Goal: Task Accomplishment & Management: Complete application form

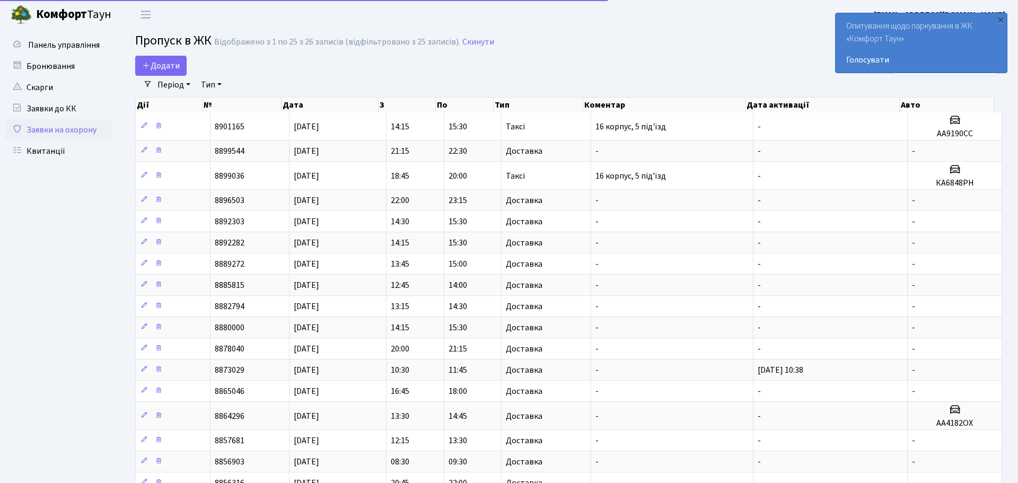
select select "25"
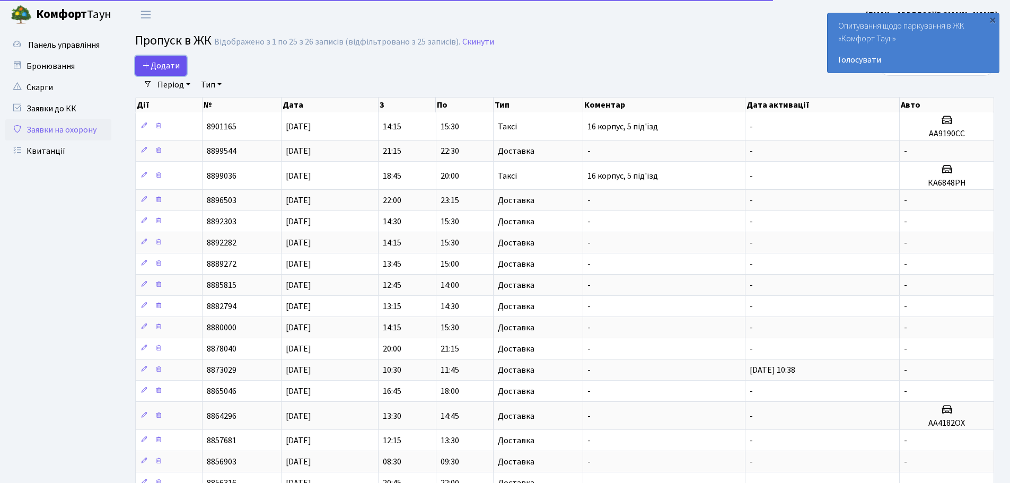
click at [169, 64] on span "Додати" at bounding box center [161, 66] width 38 height 12
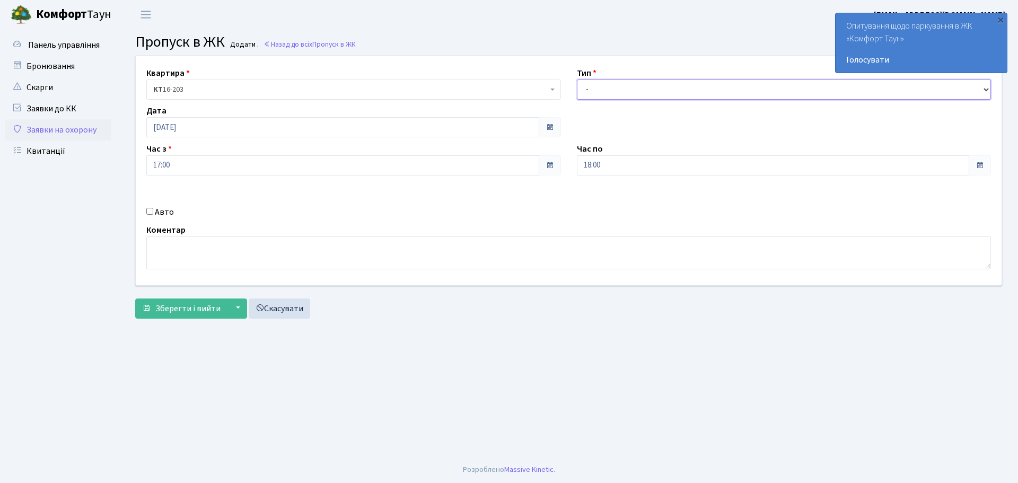
click at [608, 95] on select "- Доставка Таксі Гості Сервіс" at bounding box center [784, 90] width 414 height 20
select select "1"
click at [577, 80] on select "- Доставка Таксі Гості Сервіс" at bounding box center [784, 90] width 414 height 20
click at [153, 213] on input "Авто" at bounding box center [149, 211] width 7 height 7
checkbox input "true"
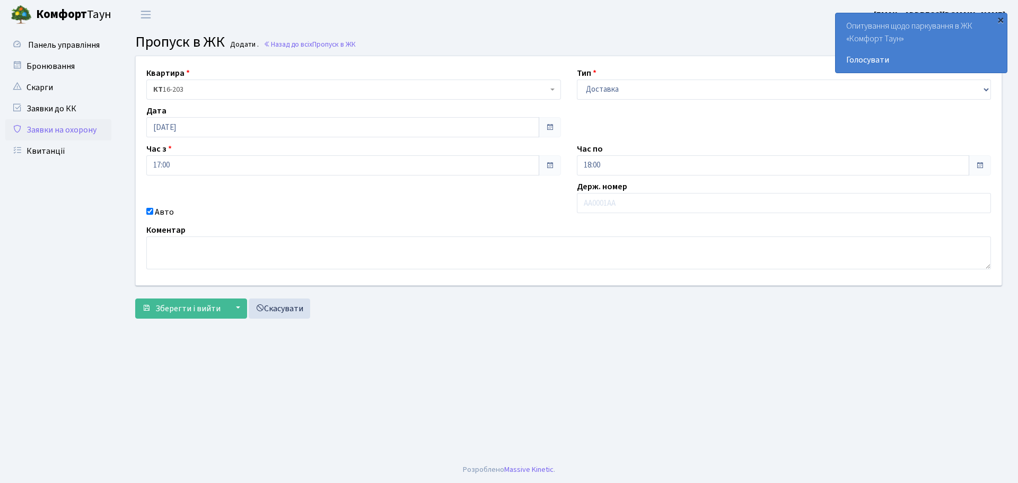
click at [999, 21] on div "×" at bounding box center [1000, 19] width 11 height 11
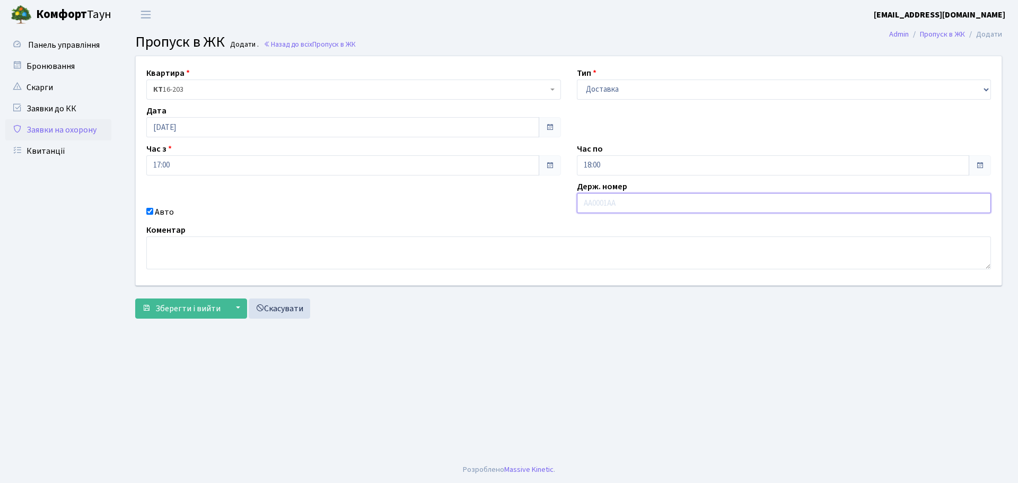
click at [696, 207] on input "text" at bounding box center [784, 203] width 414 height 20
click at [525, 208] on div "Авто" at bounding box center [353, 212] width 430 height 13
click at [930, 163] on input "18:00" at bounding box center [773, 165] width 393 height 20
click at [614, 207] on icon at bounding box center [606, 202] width 29 height 29
type input "19:00"
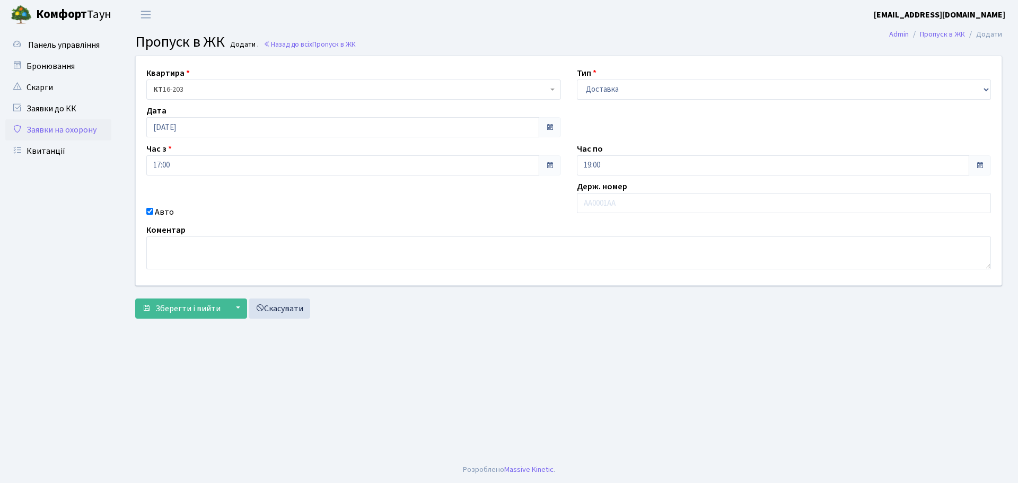
click at [493, 346] on main "Admin Пропуск в ЖК Додати Пропуск в ЖК Додати . Назад до всіх Пропуск в ЖК Квар…" at bounding box center [568, 242] width 898 height 427
click at [156, 307] on span "Зберегти і вийти" at bounding box center [187, 309] width 65 height 12
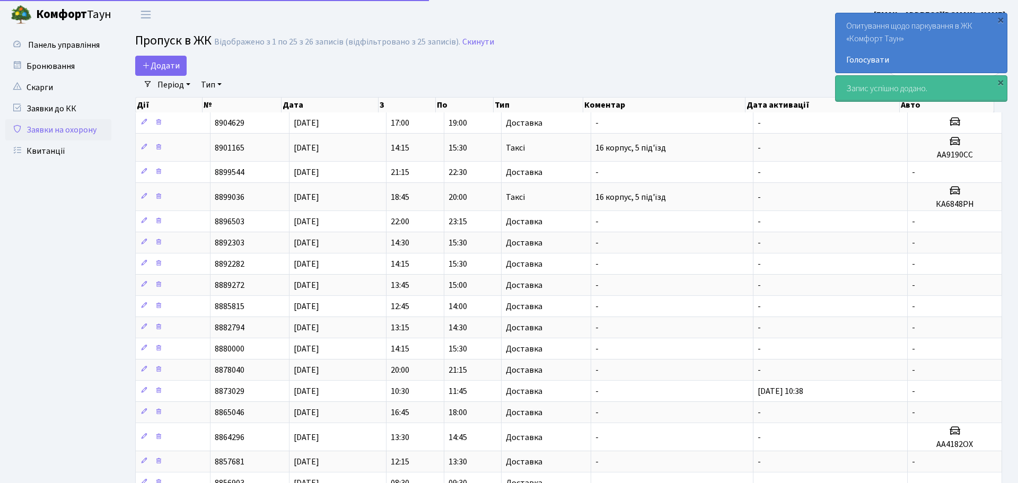
select select "25"
